Goal: Task Accomplishment & Management: Manage account settings

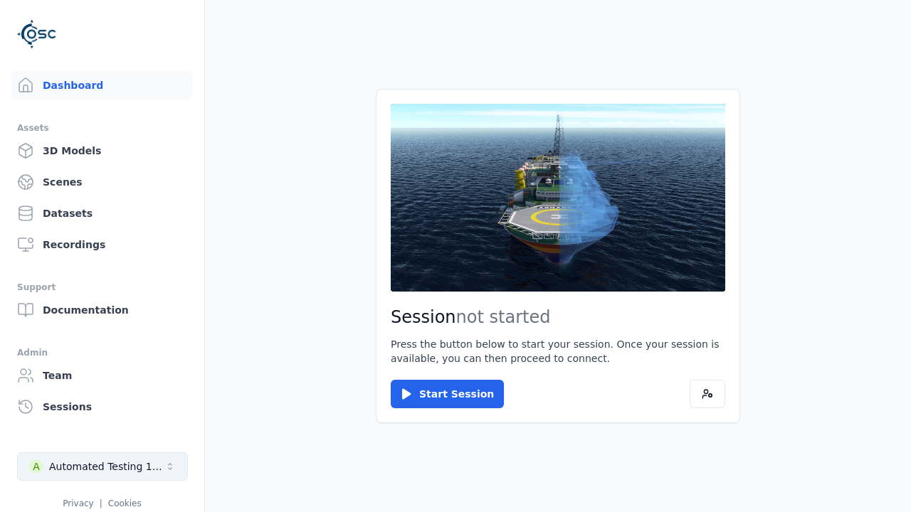
click at [102, 467] on div "Automated Testing 1 - Playwright" at bounding box center [106, 467] width 115 height 14
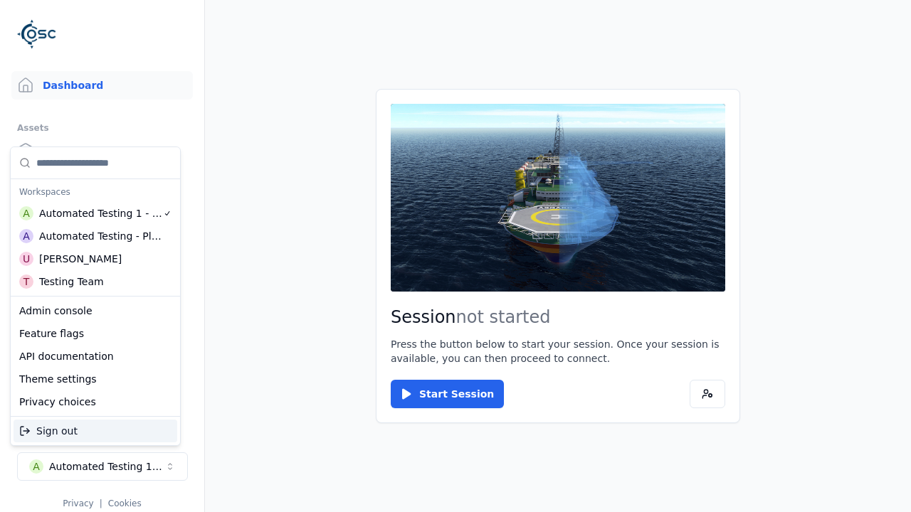
click at [95, 235] on div "Automated Testing - Playwright" at bounding box center [100, 236] width 123 height 14
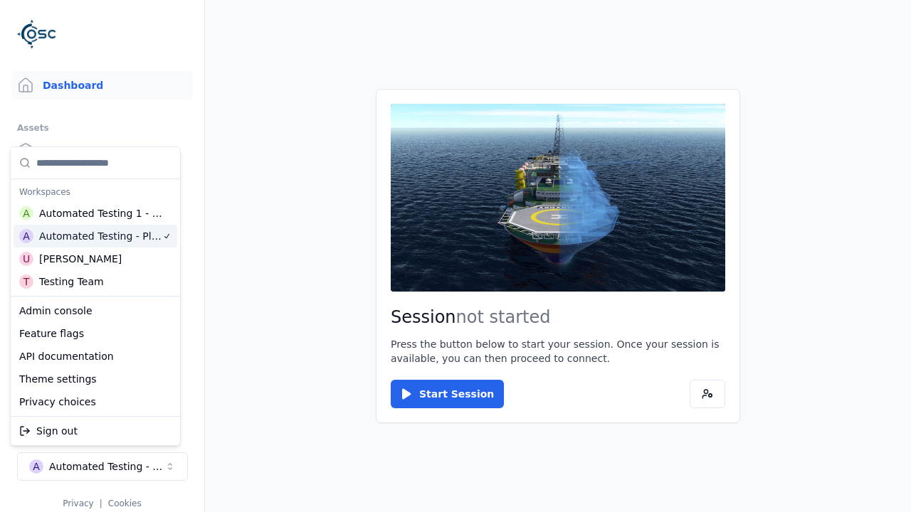
click at [455, 256] on html "Support Dashboard Assets 3D Models Scenes Datasets Recordings Support Documenta…" at bounding box center [455, 256] width 911 height 512
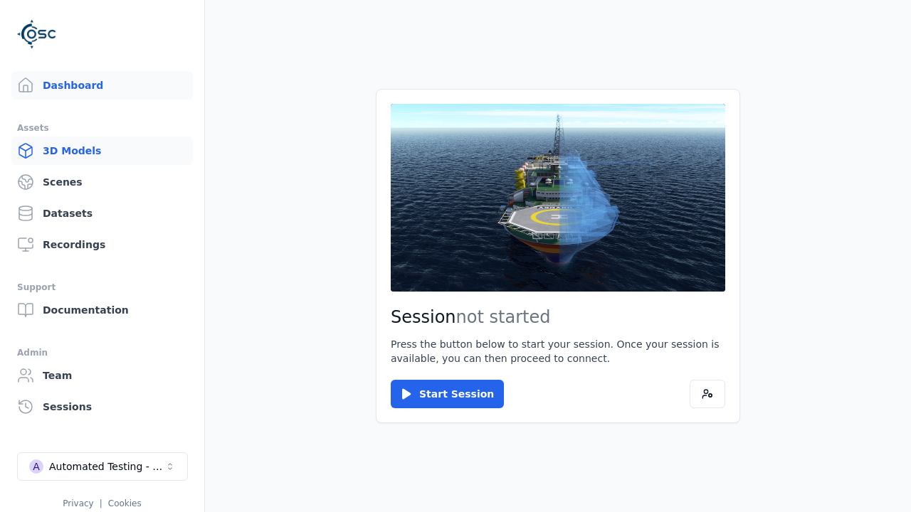
click at [96, 151] on link "3D Models" at bounding box center [101, 151] width 181 height 28
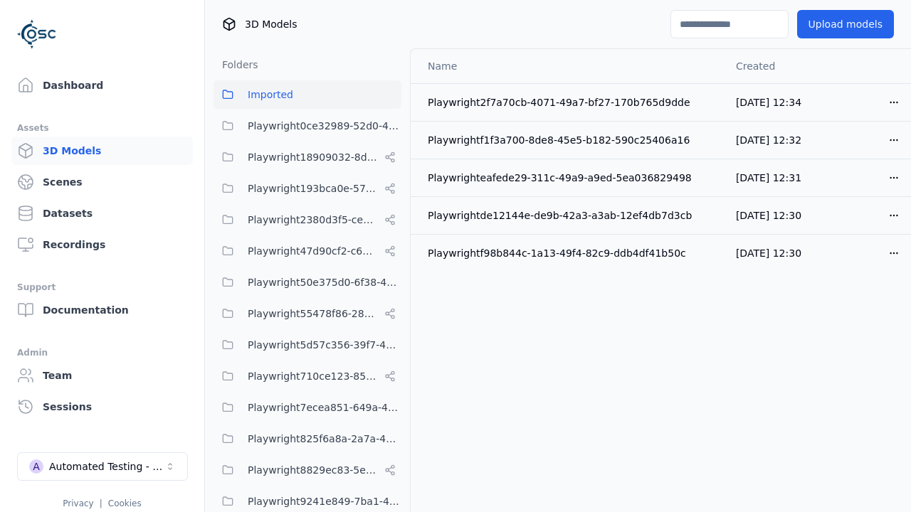
scroll to position [530, 0]
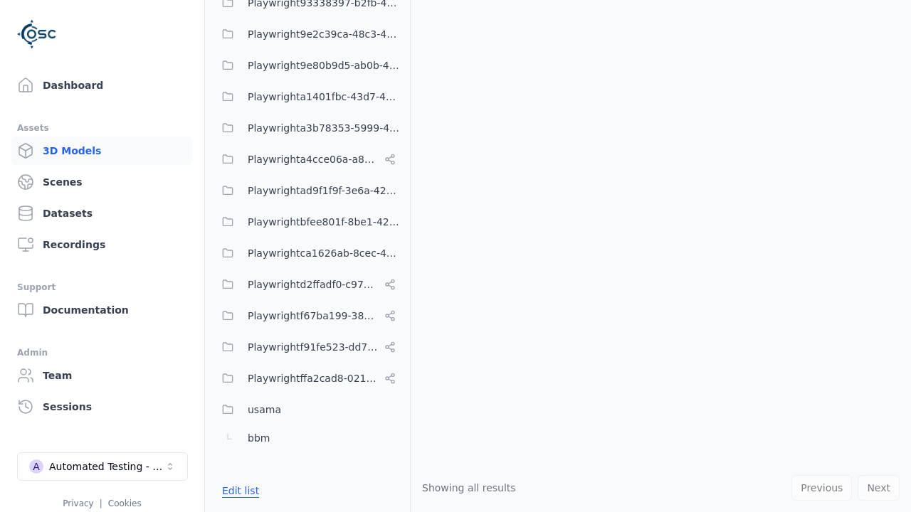
click at [238, 490] on button "Edit list" at bounding box center [240, 491] width 54 height 26
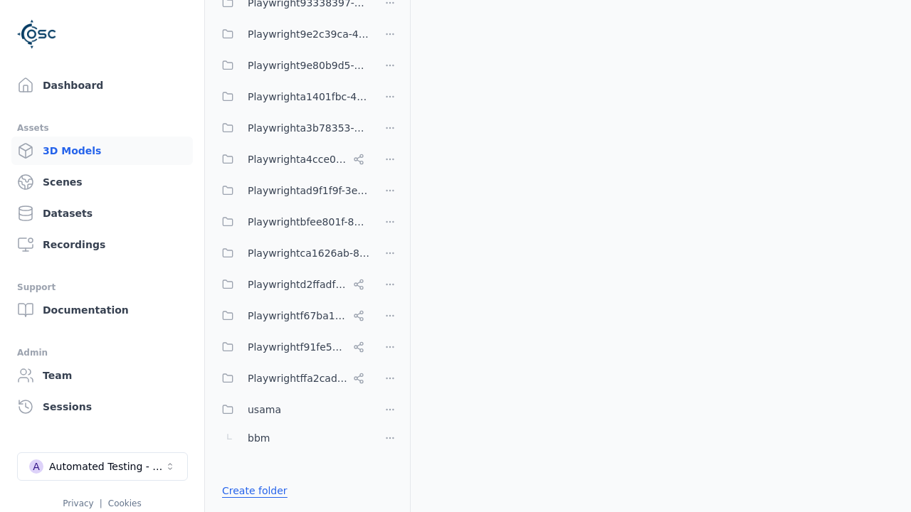
click at [251, 490] on link "Create folder" at bounding box center [254, 491] width 65 height 14
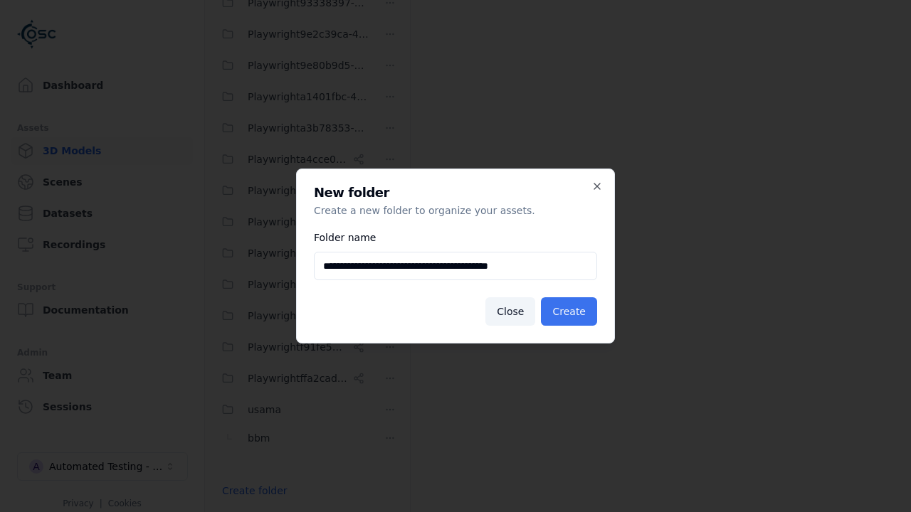
type input "**********"
click at [571, 312] on button "Create" at bounding box center [569, 311] width 56 height 28
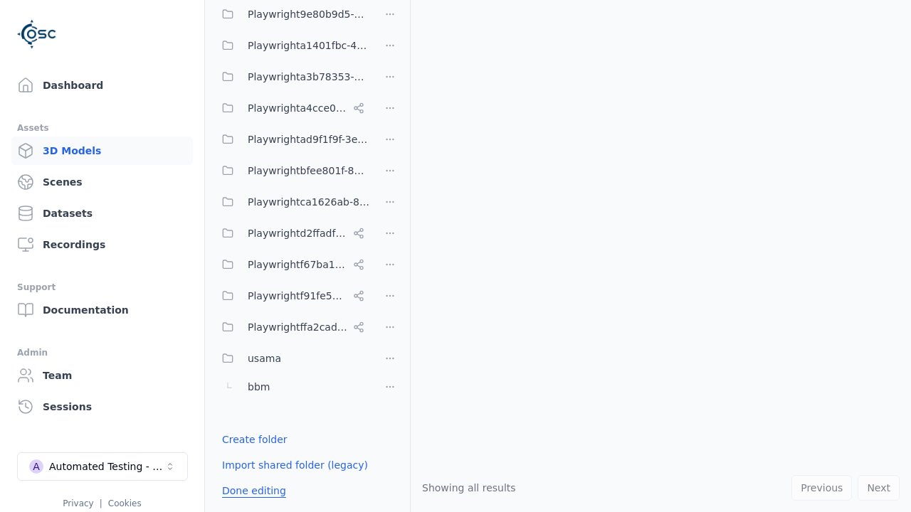
click at [251, 490] on button "Done editing" at bounding box center [253, 491] width 81 height 26
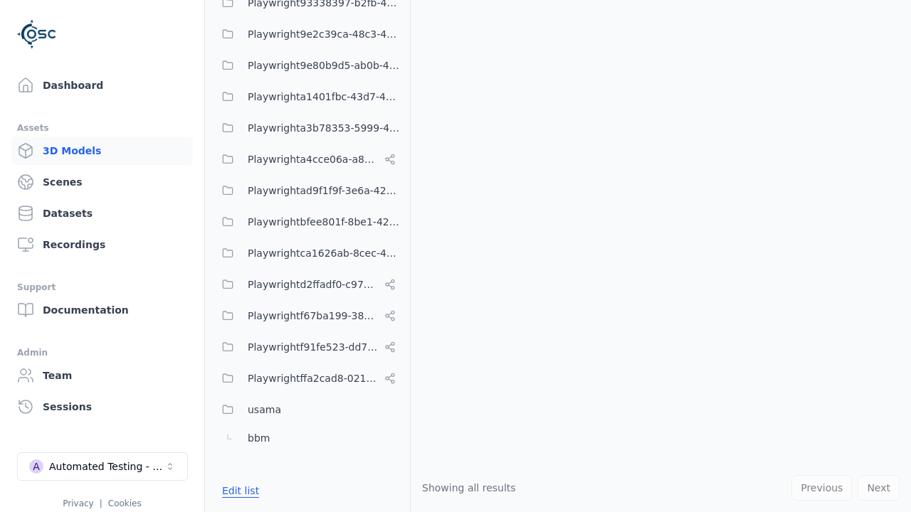
click at [238, 490] on button "Edit list" at bounding box center [240, 491] width 54 height 26
click at [390, 220] on html "Support Dashboard Assets 3D Models Scenes Datasets Recordings Support Documenta…" at bounding box center [455, 256] width 911 height 512
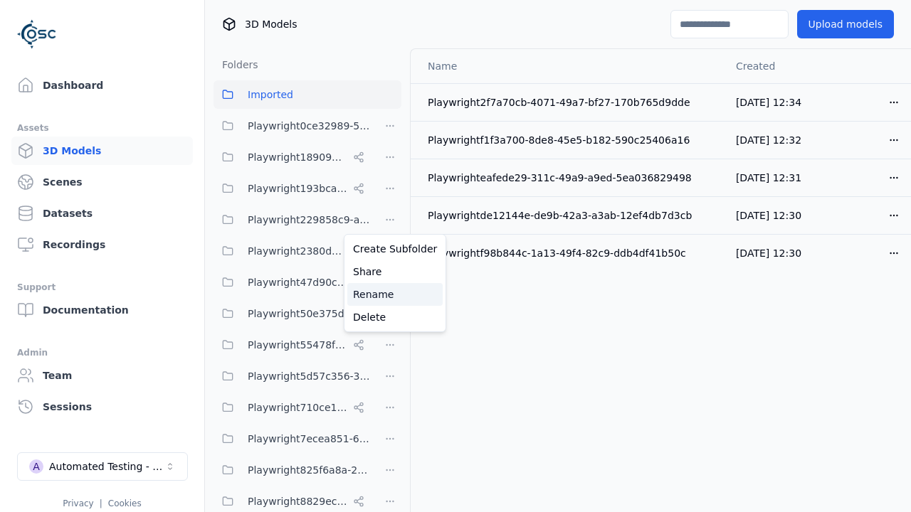
click at [389, 294] on div "Rename" at bounding box center [394, 294] width 95 height 23
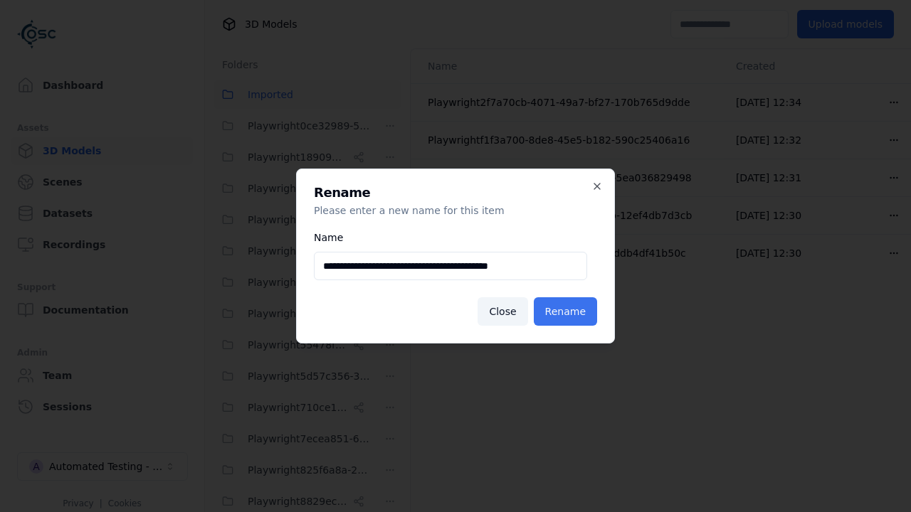
click at [450, 266] on input "**********" at bounding box center [450, 266] width 273 height 28
type input "**********"
click at [567, 312] on button "Rename" at bounding box center [565, 311] width 63 height 28
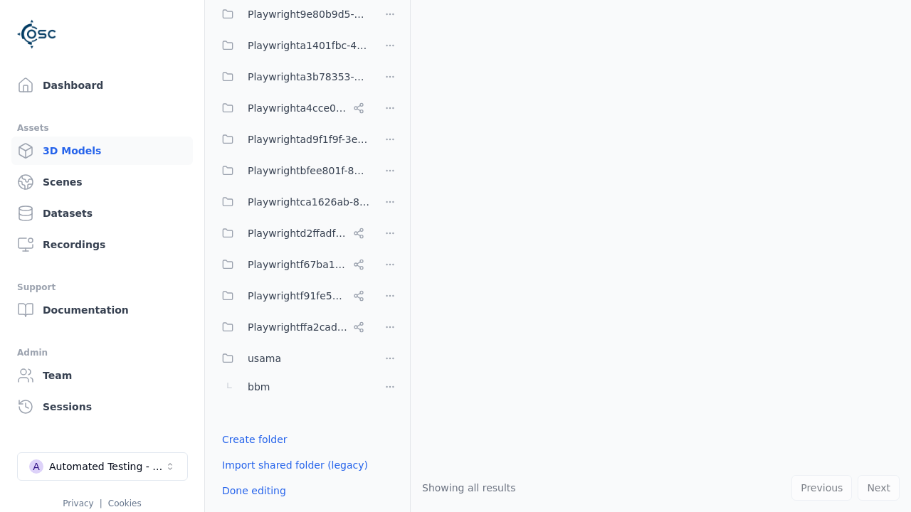
click at [390, 255] on html "Support Dashboard Assets 3D Models Scenes Datasets Recordings Support Documenta…" at bounding box center [455, 256] width 911 height 512
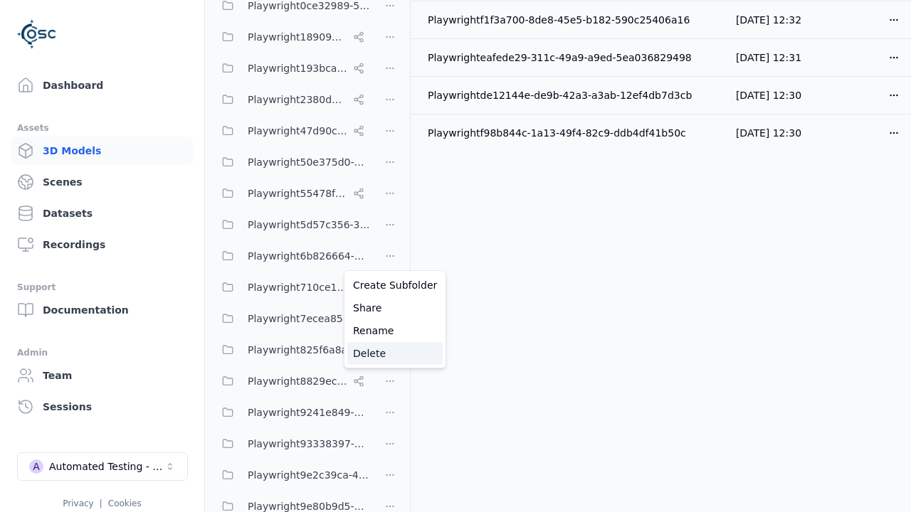
click at [389, 353] on div "Delete" at bounding box center [394, 353] width 95 height 23
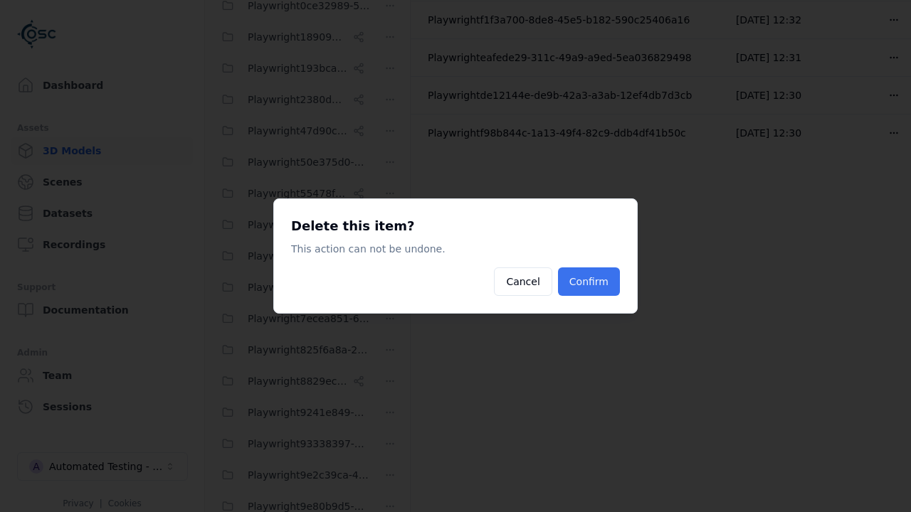
click at [590, 282] on button "Confirm" at bounding box center [589, 282] width 62 height 28
